Goal: Task Accomplishment & Management: Complete application form

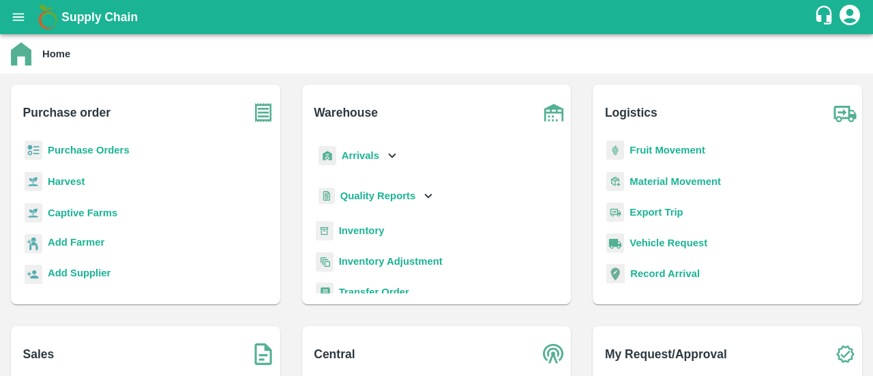
scroll to position [180, 0]
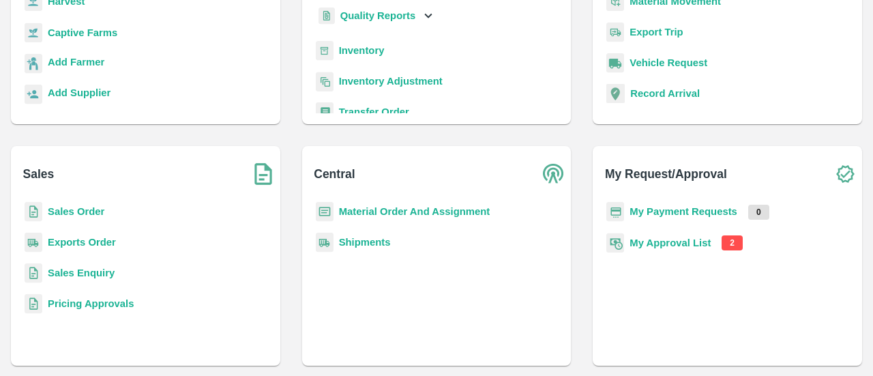
click at [660, 235] on p "My Approval List" at bounding box center [669, 242] width 81 height 15
click at [660, 244] on b "My Approval List" at bounding box center [669, 242] width 81 height 11
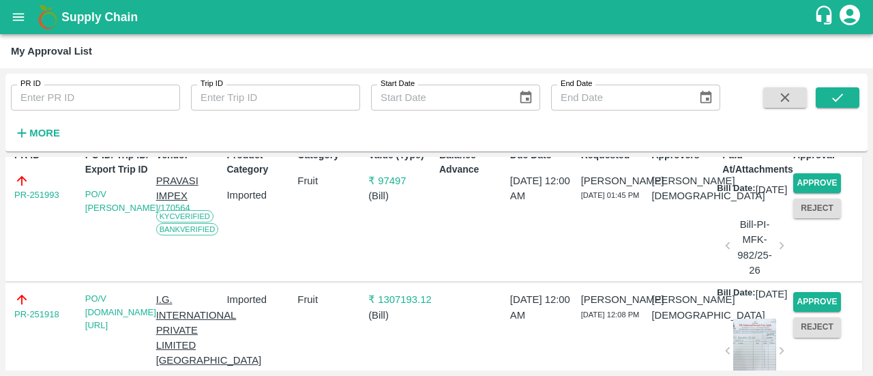
scroll to position [94, 0]
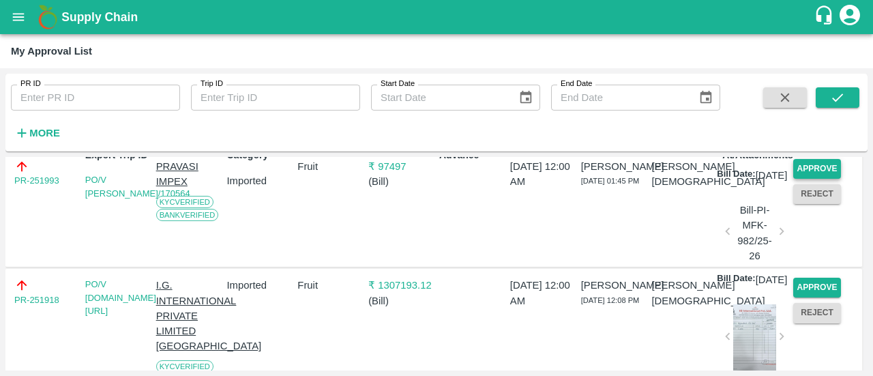
click at [819, 167] on button "Approve" at bounding box center [817, 169] width 48 height 20
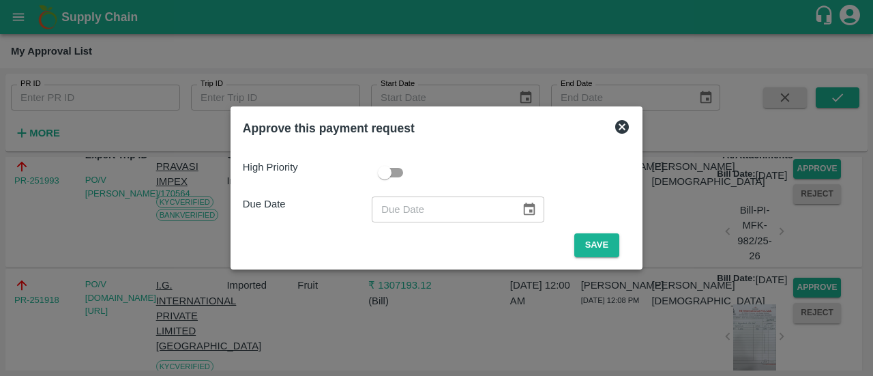
click at [400, 174] on input "checkbox" at bounding box center [385, 173] width 78 height 26
checkbox input "true"
click at [532, 215] on button "Choose date" at bounding box center [529, 209] width 26 height 26
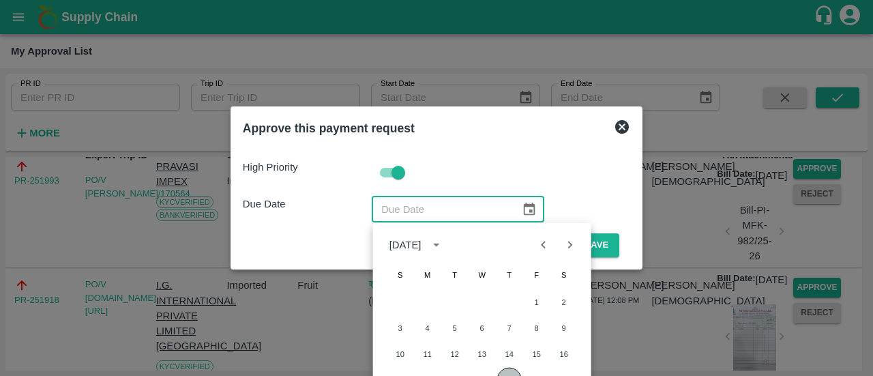
click at [507, 370] on button "21" at bounding box center [509, 379] width 25 height 25
type input "[DATE]"
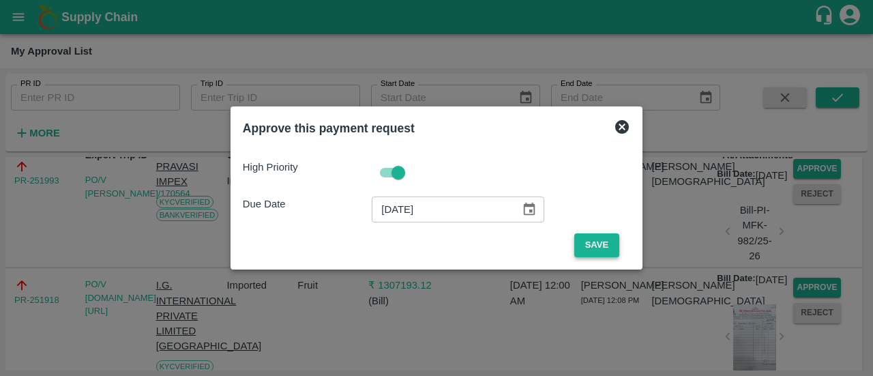
click at [586, 250] on button "Save" at bounding box center [596, 245] width 45 height 24
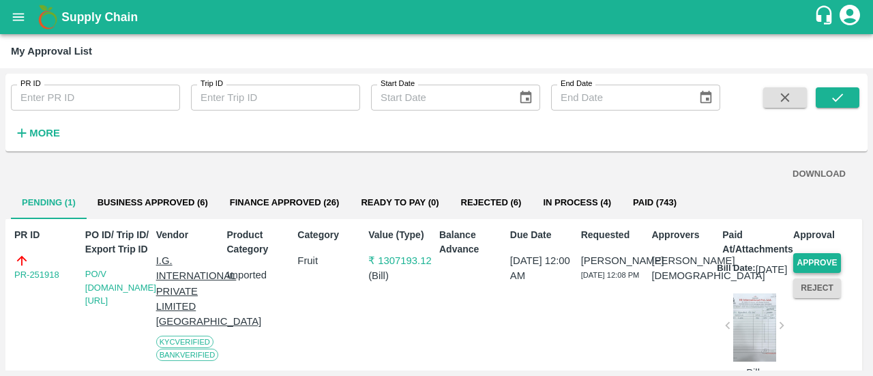
click at [821, 261] on button "Approve" at bounding box center [817, 263] width 48 height 20
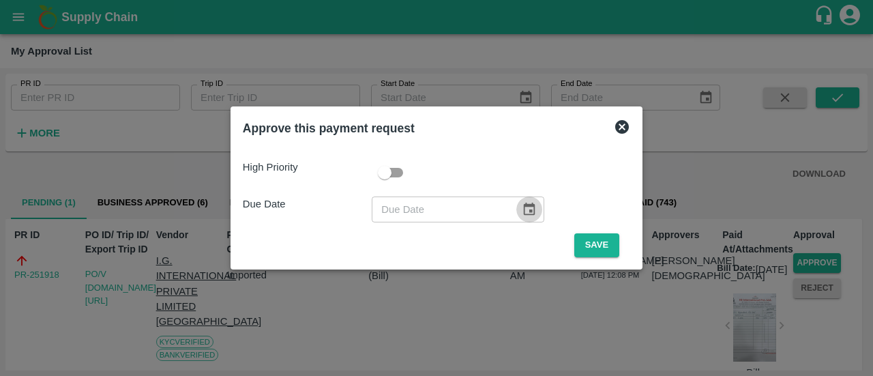
click at [528, 208] on icon "Choose date" at bounding box center [529, 209] width 15 height 15
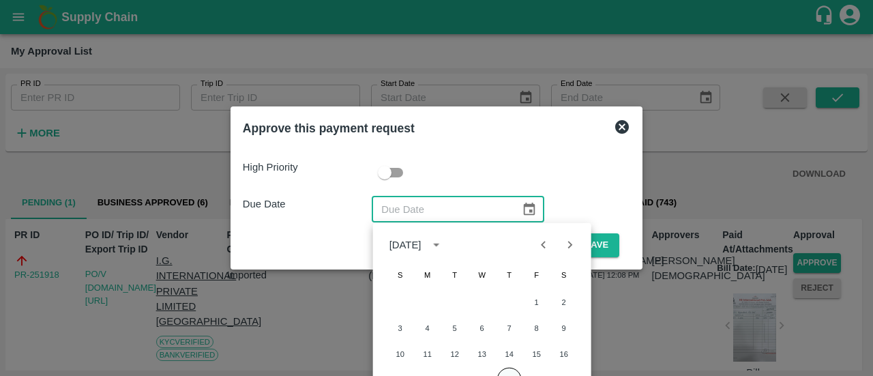
click at [512, 372] on button "21" at bounding box center [509, 379] width 25 height 25
type input "[DATE]"
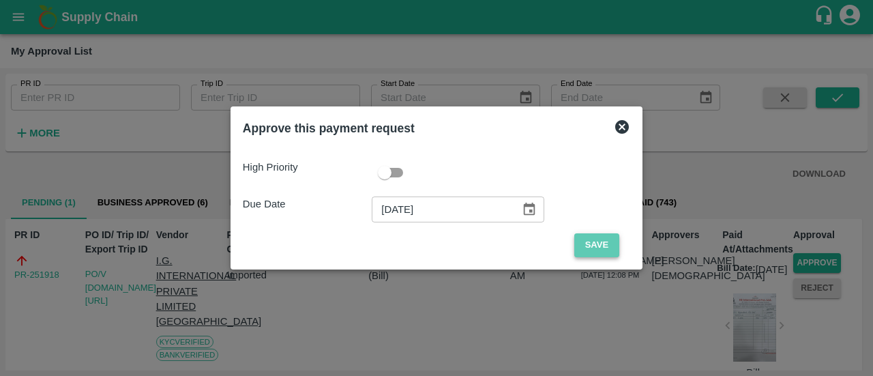
click at [601, 242] on button "Save" at bounding box center [596, 245] width 45 height 24
